Goal: Find specific page/section: Find specific page/section

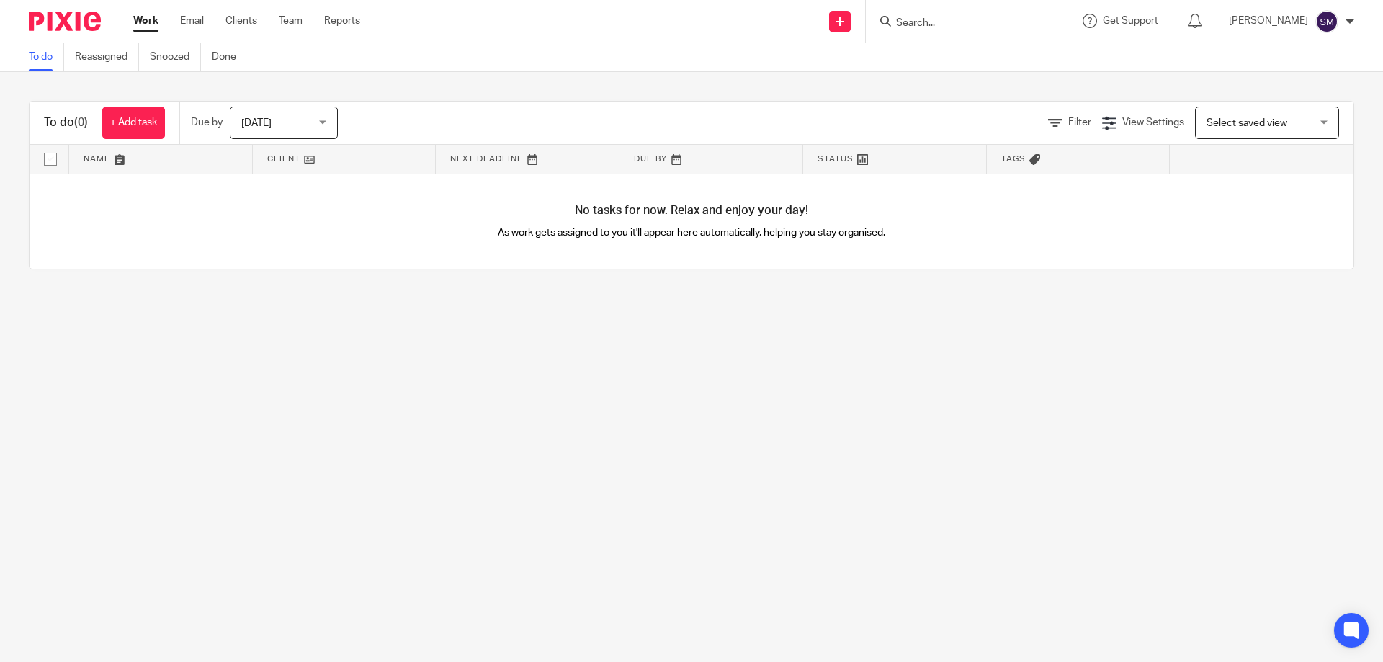
click at [932, 27] on input "Search" at bounding box center [960, 23] width 130 height 13
type input "manor"
click at [959, 83] on div "Manor House Farm (Management Company) Limited [PERSON_NAME] < [EMAIL_ADDRESS][D…" at bounding box center [1028, 62] width 297 height 56
click at [960, 72] on link at bounding box center [1029, 61] width 274 height 33
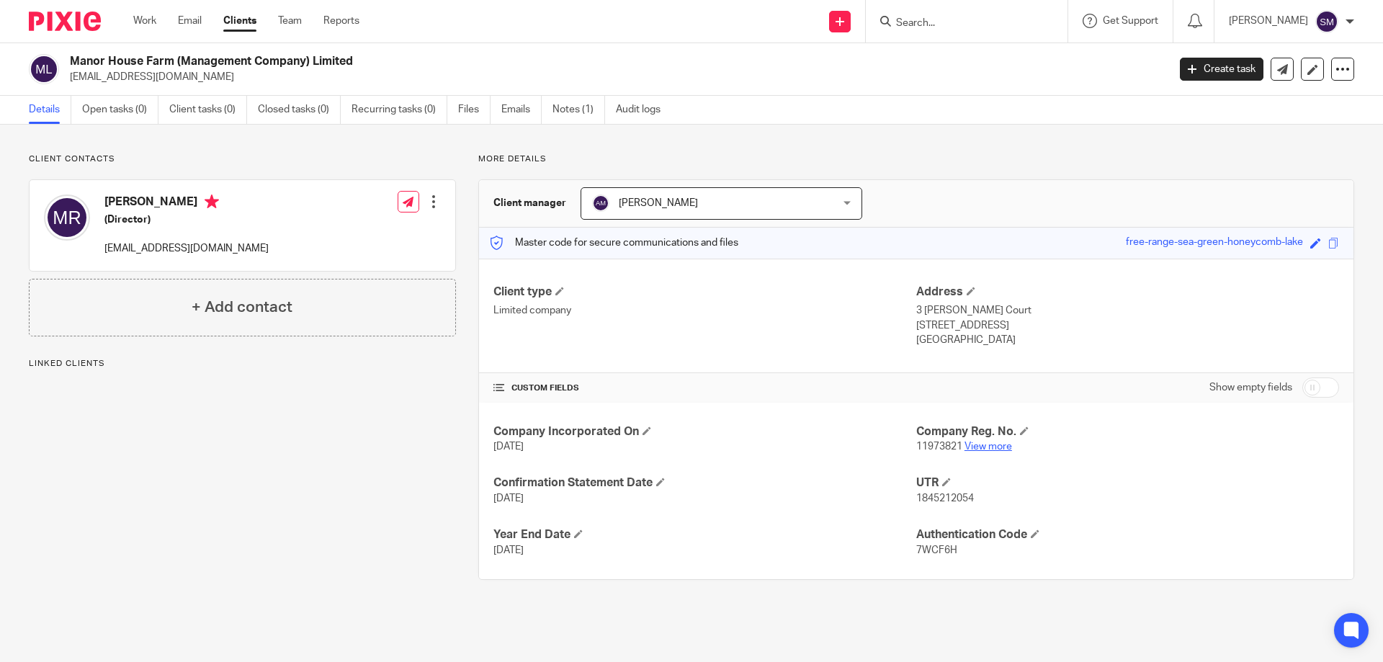
click at [968, 448] on link "View more" at bounding box center [989, 447] width 48 height 10
